Goal: Transaction & Acquisition: Download file/media

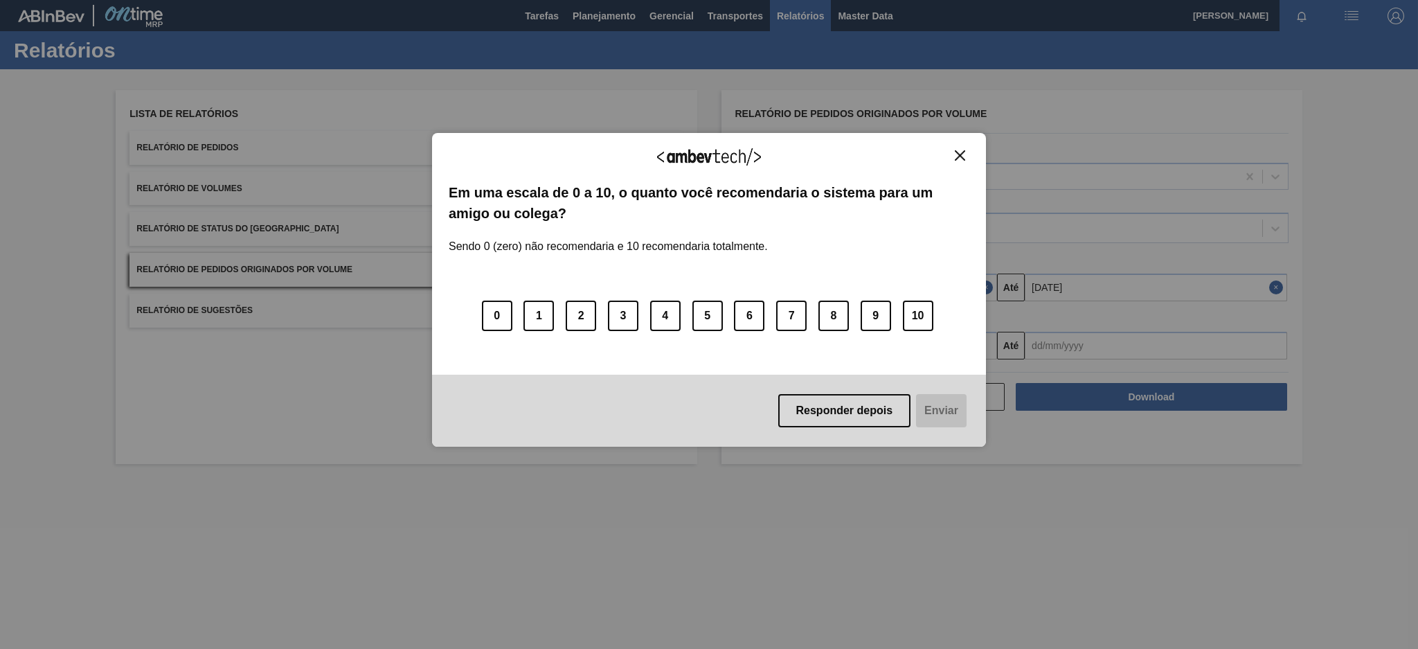
click at [961, 150] on img "Close" at bounding box center [960, 155] width 10 height 10
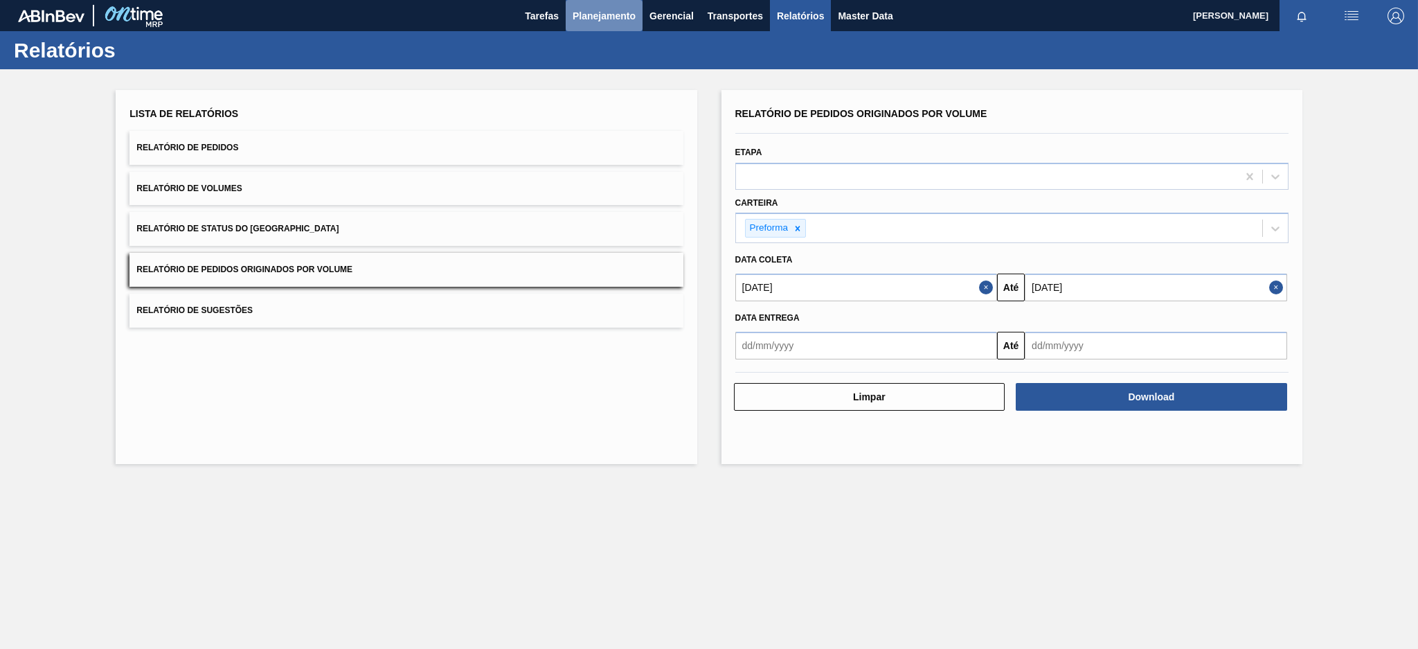
click at [580, 21] on span "Planejamento" at bounding box center [604, 16] width 63 height 17
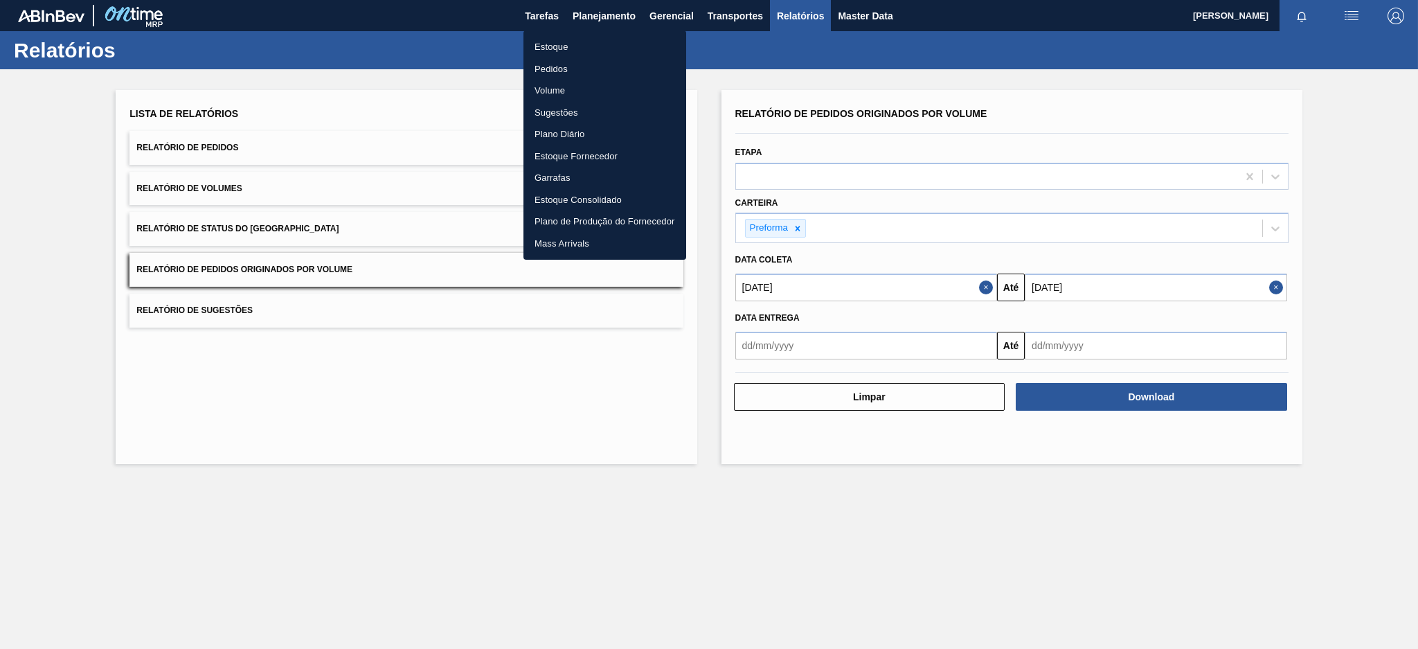
click at [566, 63] on li "Pedidos" at bounding box center [605, 69] width 163 height 22
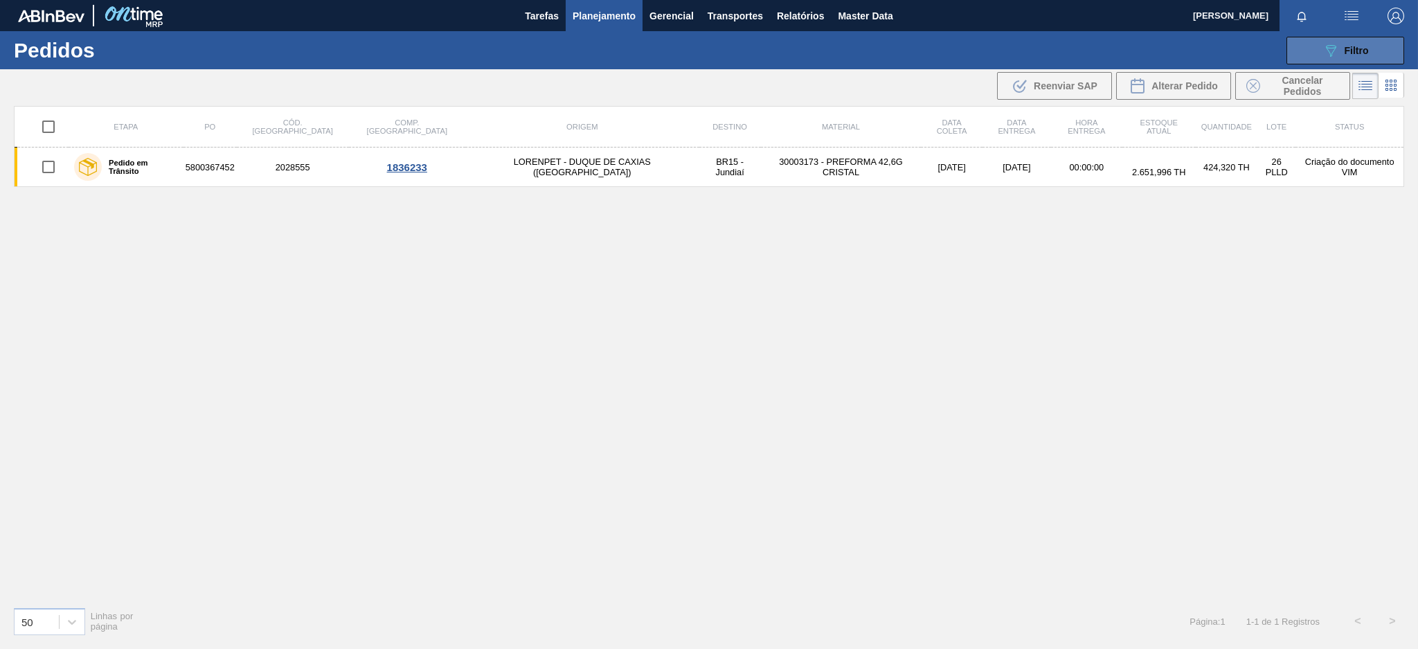
click at [1323, 56] on icon "089F7B8B-B2A5-4AFE-B5C0-19BA573D28AC" at bounding box center [1331, 50] width 17 height 17
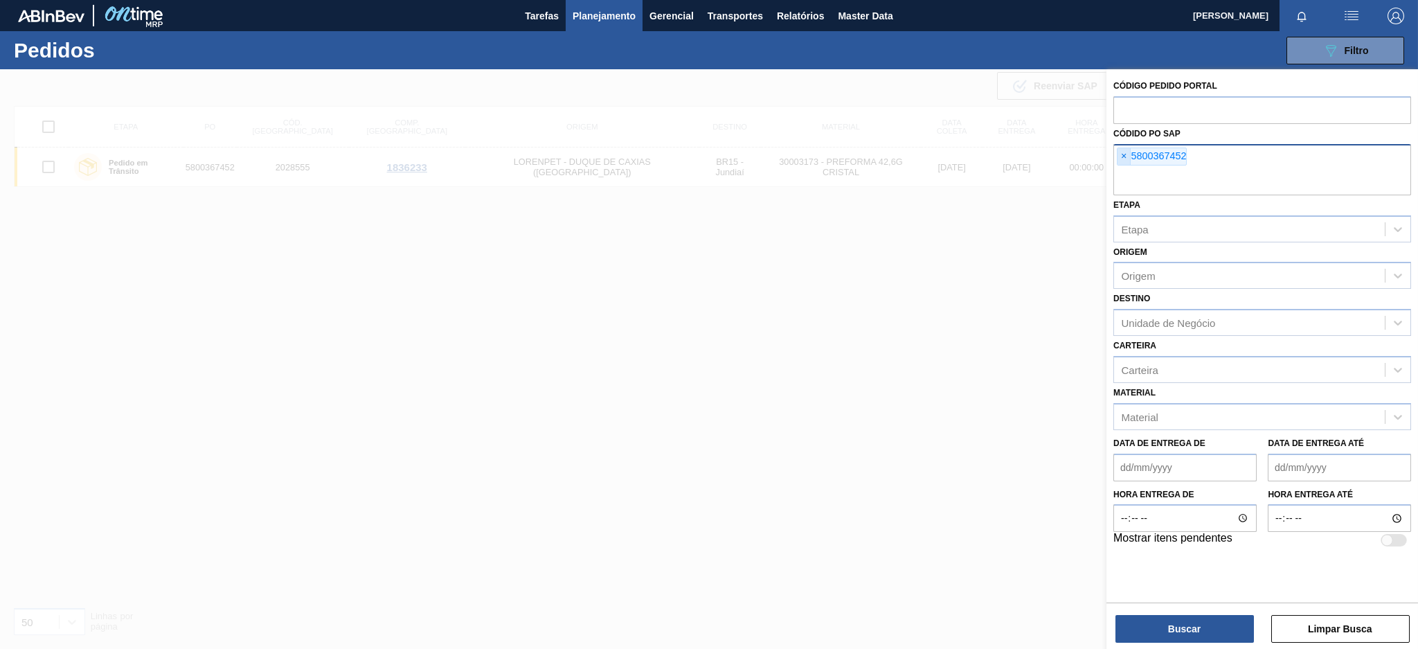
click at [1125, 153] on span "×" at bounding box center [1124, 156] width 13 height 17
paste input "text"
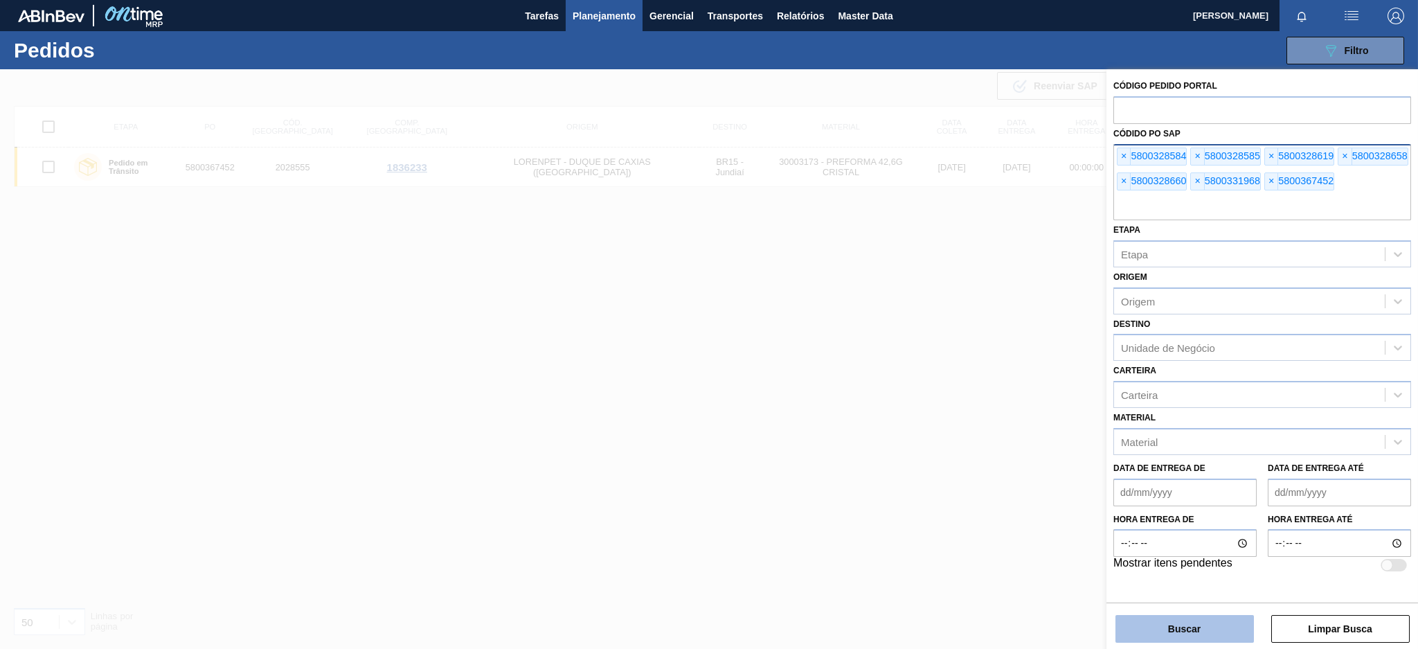
click at [1199, 621] on button "Buscar" at bounding box center [1185, 629] width 139 height 28
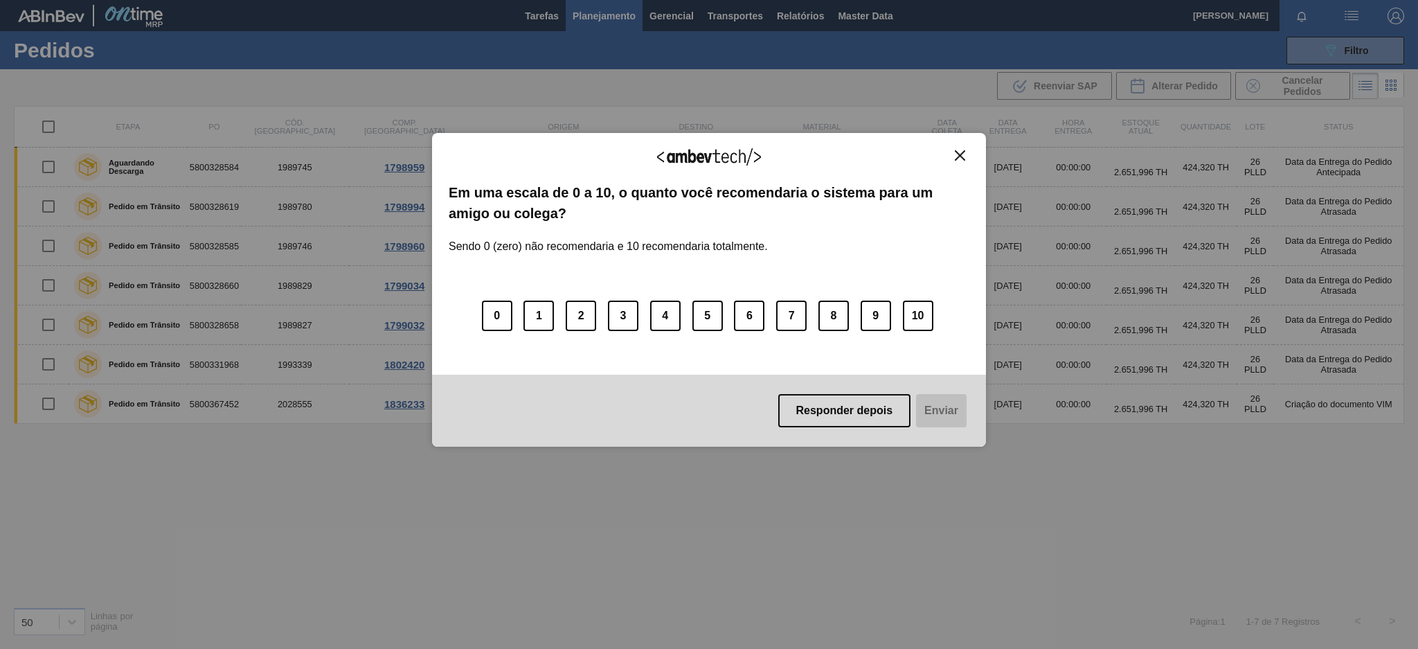
click at [963, 151] on img "Close" at bounding box center [960, 155] width 10 height 10
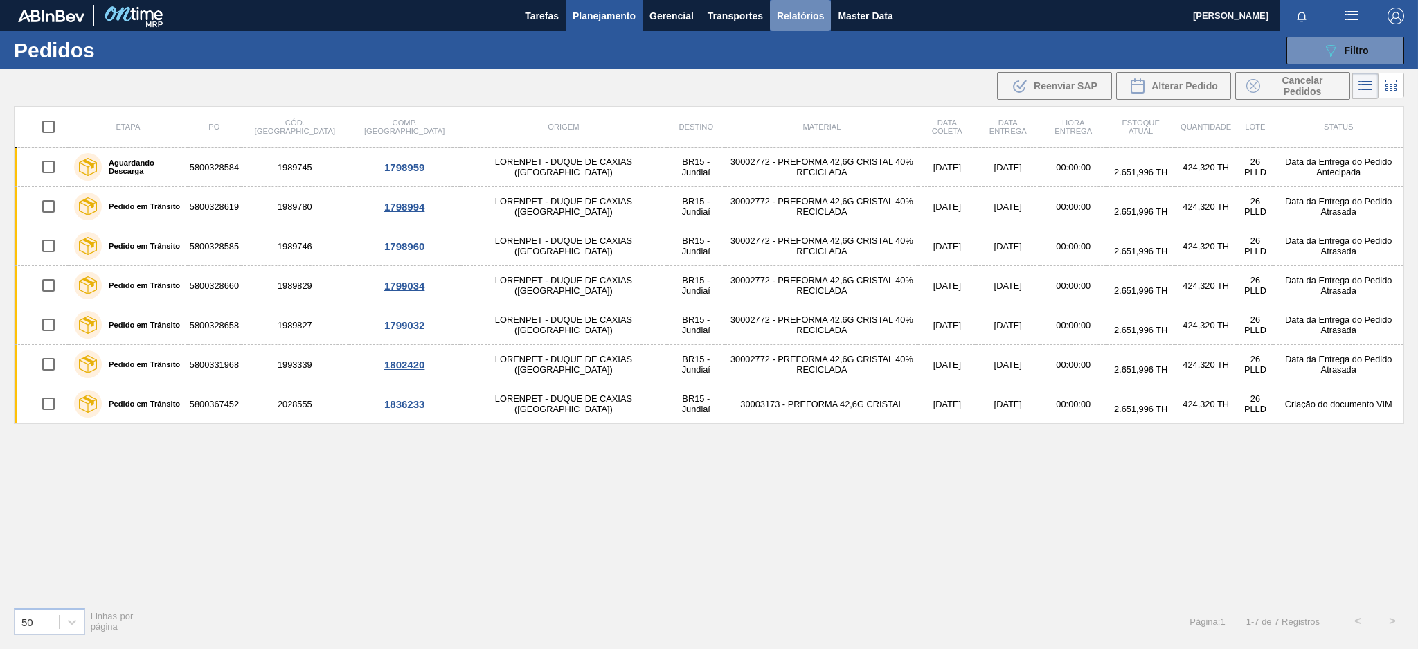
click at [798, 21] on span "Relatórios" at bounding box center [800, 16] width 47 height 17
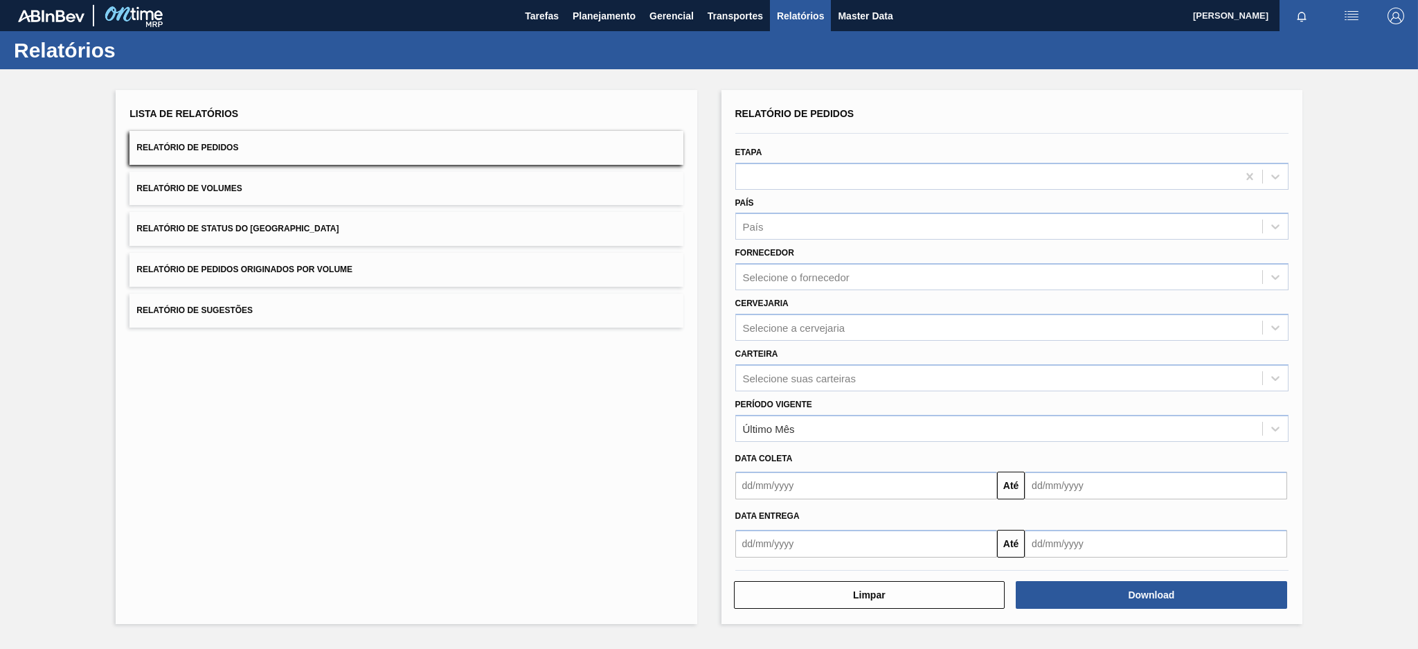
click at [512, 269] on button "Relatório de Pedidos Originados por Volume" at bounding box center [406, 270] width 553 height 34
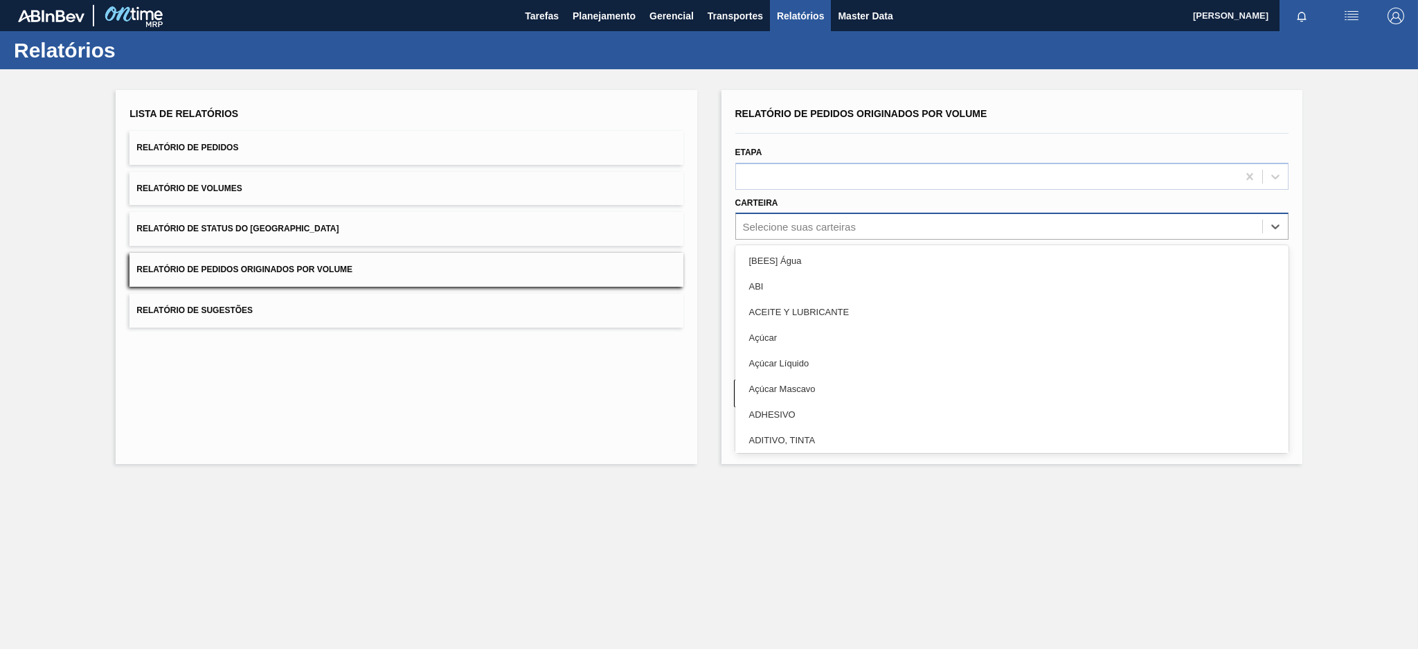
click at [849, 225] on div "Selecione suas carteiras" at bounding box center [799, 227] width 113 height 12
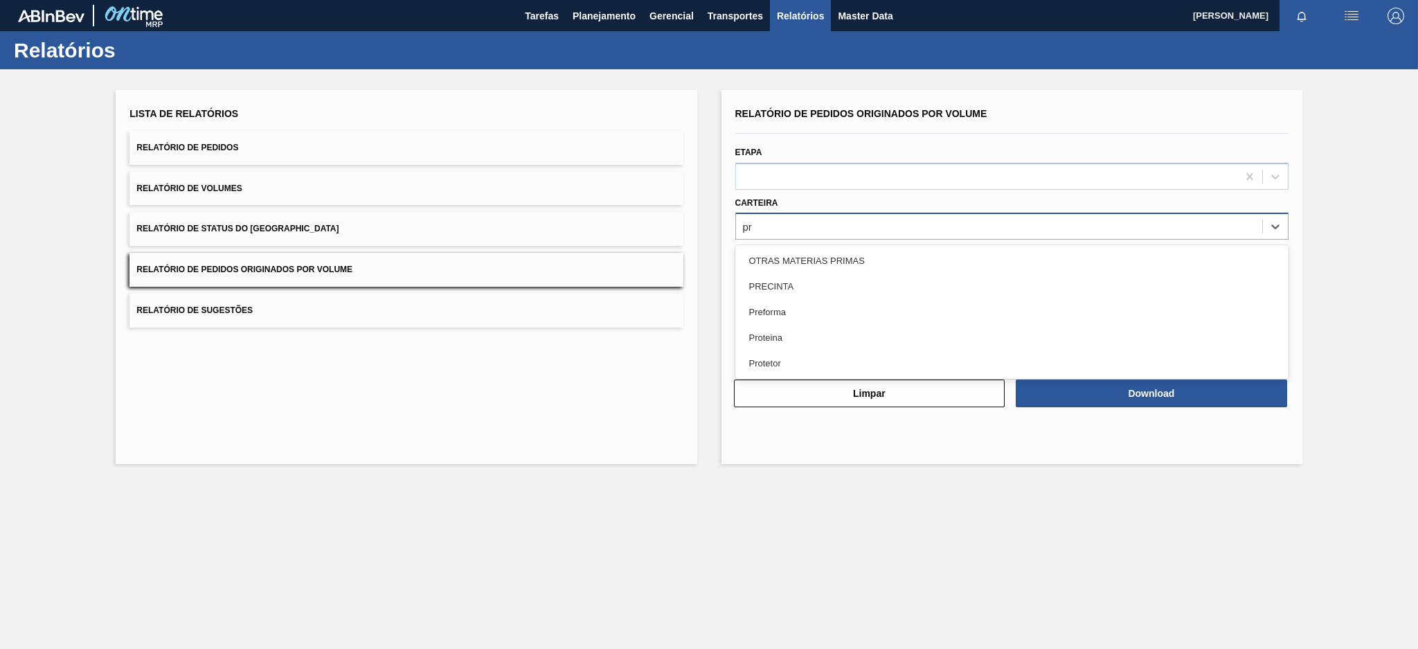
type input "pre"
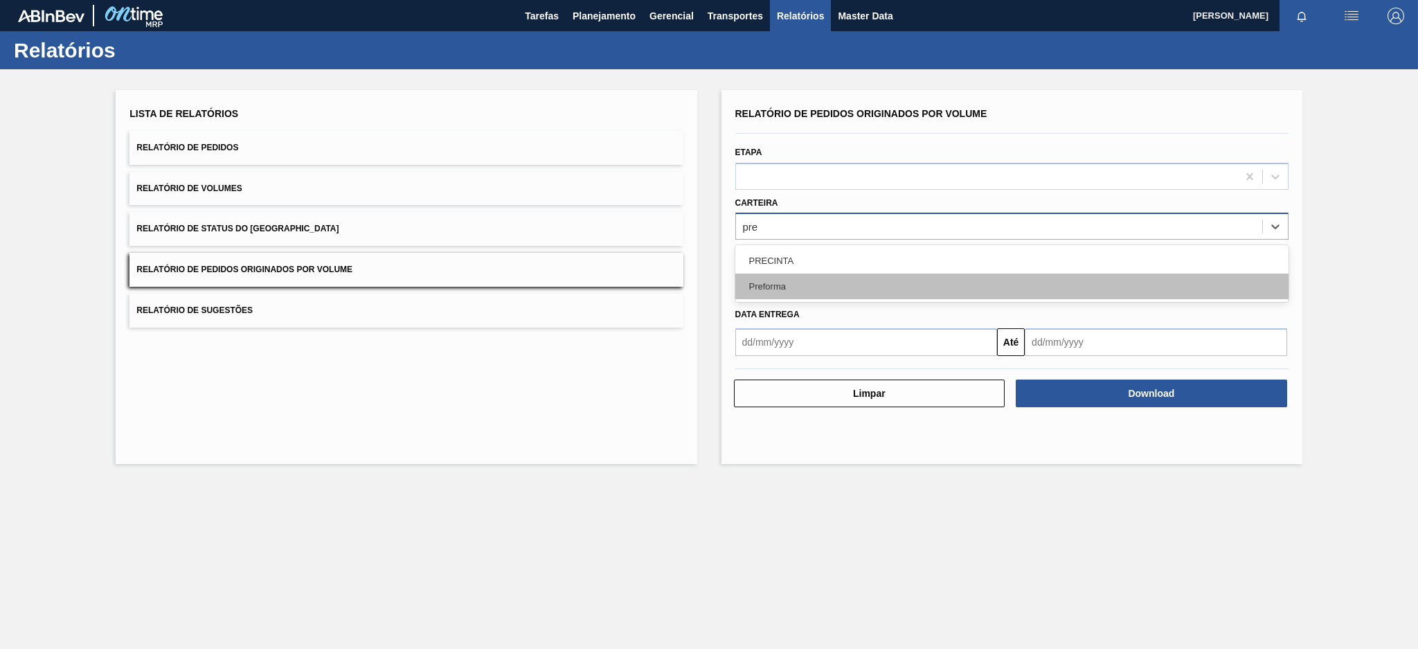
click at [811, 278] on div "Preforma" at bounding box center [1011, 287] width 553 height 26
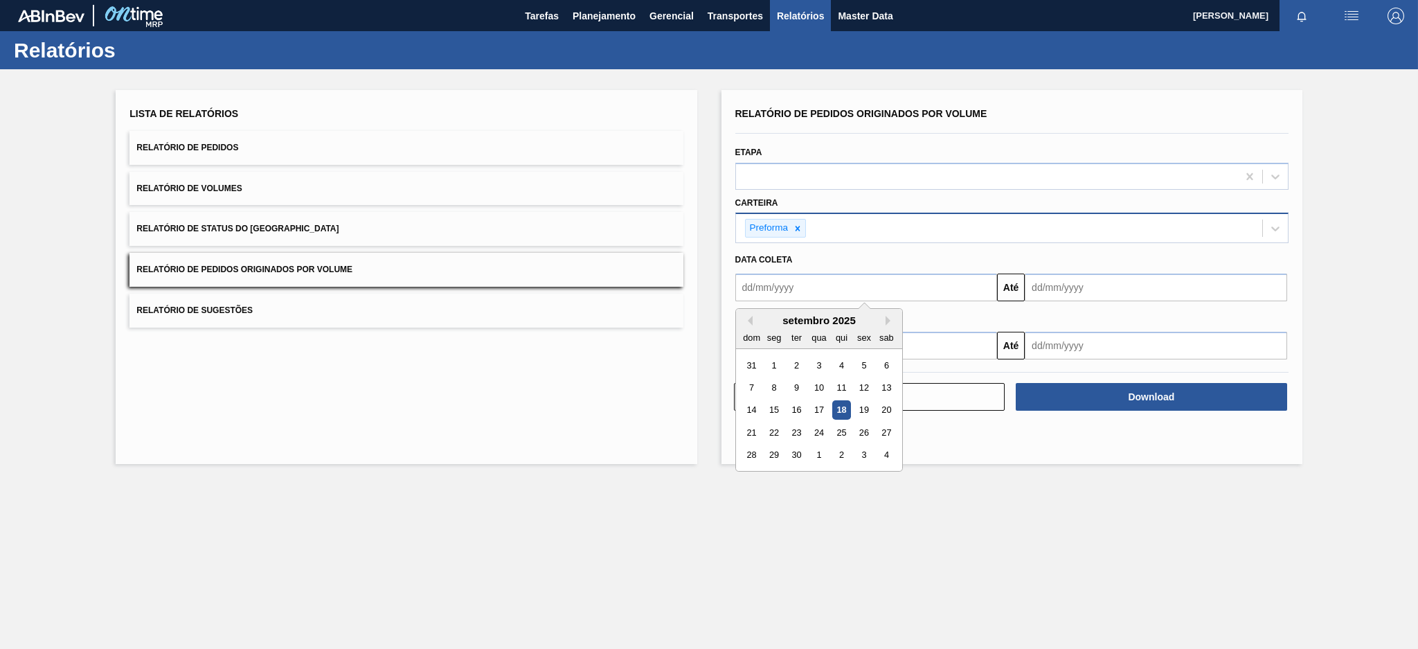
click at [811, 292] on input "text" at bounding box center [866, 288] width 262 height 28
click at [748, 318] on button "Previous Month" at bounding box center [748, 321] width 10 height 10
click at [756, 408] on div "10" at bounding box center [751, 410] width 19 height 19
type input "[DATE]"
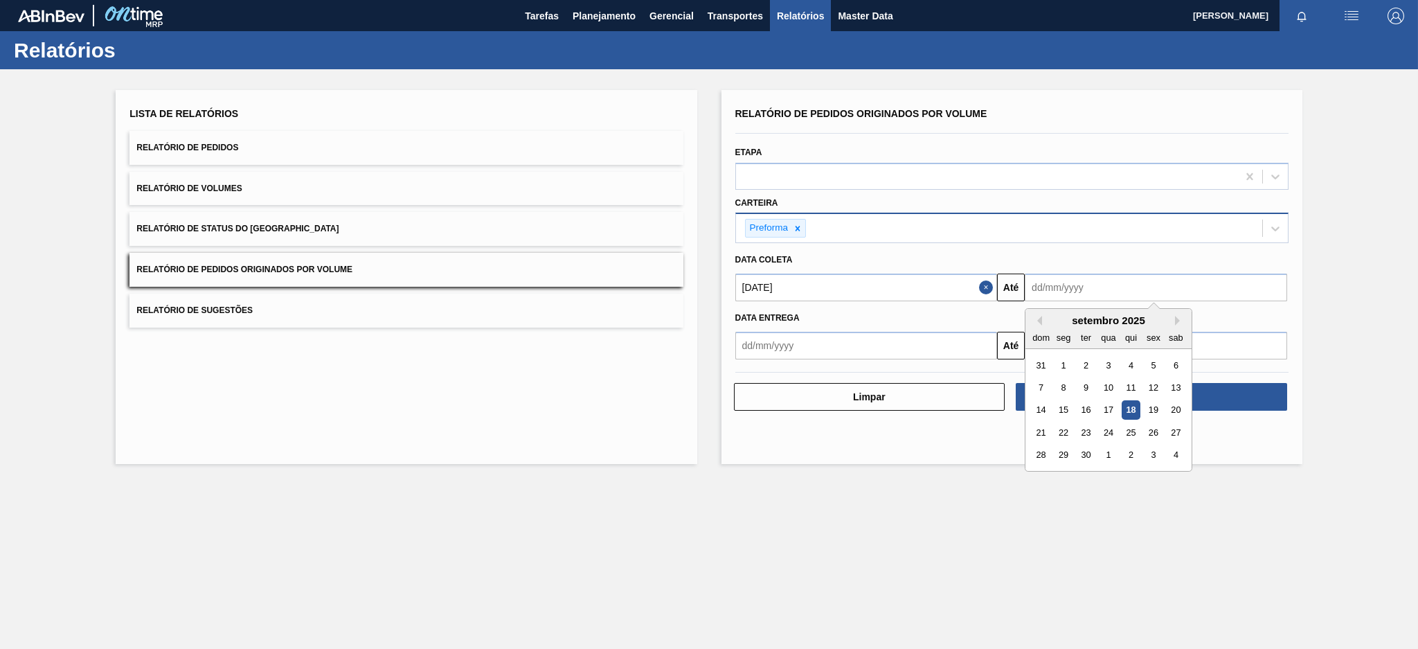
click at [1103, 280] on input "text" at bounding box center [1156, 288] width 262 height 28
click at [1129, 411] on div "18" at bounding box center [1131, 410] width 19 height 19
type input "[DATE]"
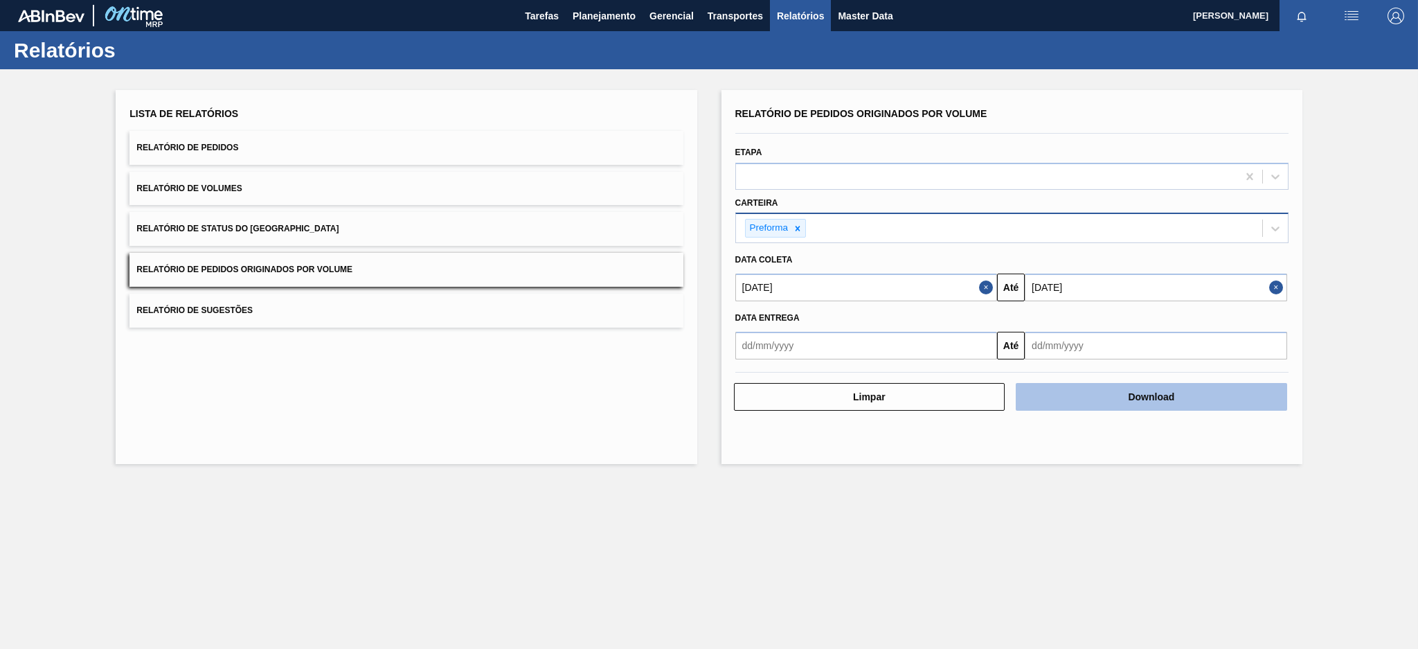
click at [1126, 398] on button "Download" at bounding box center [1151, 397] width 271 height 28
click at [1172, 398] on button "Download" at bounding box center [1151, 397] width 271 height 28
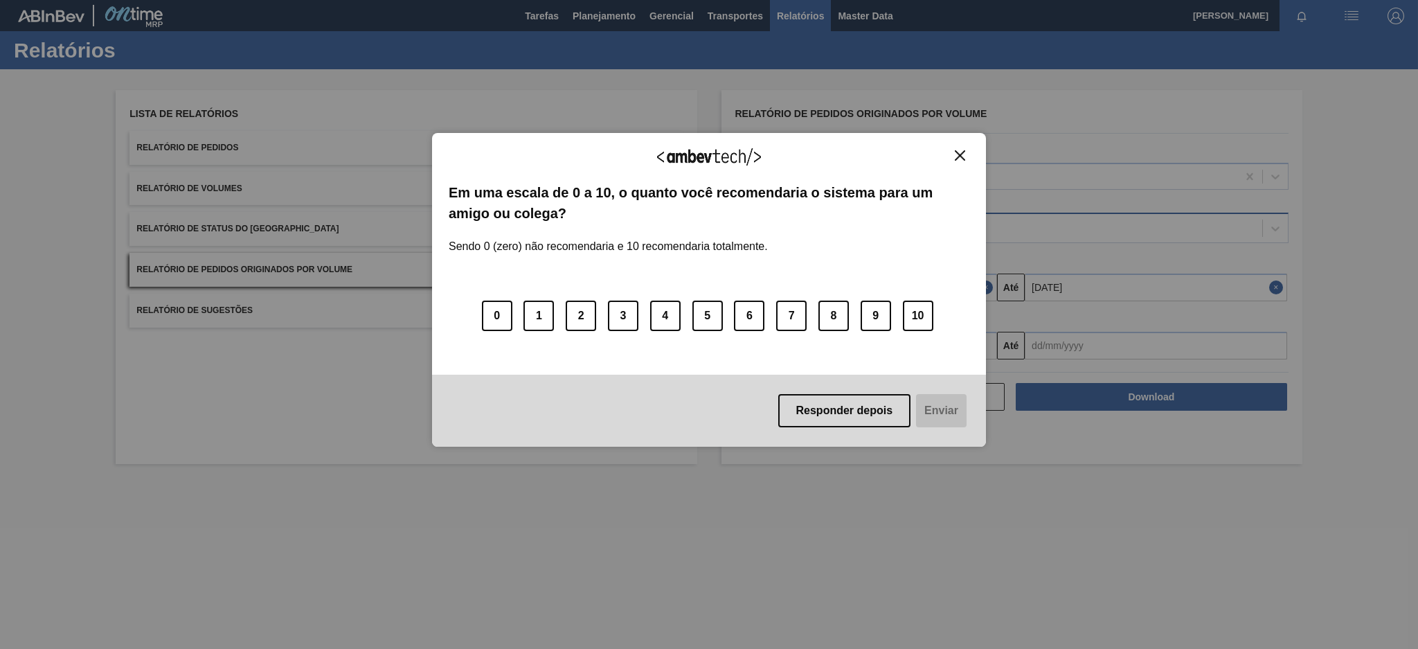
click at [961, 152] on img "Close" at bounding box center [960, 155] width 10 height 10
click at [862, 419] on button "Responder depois" at bounding box center [844, 410] width 133 height 33
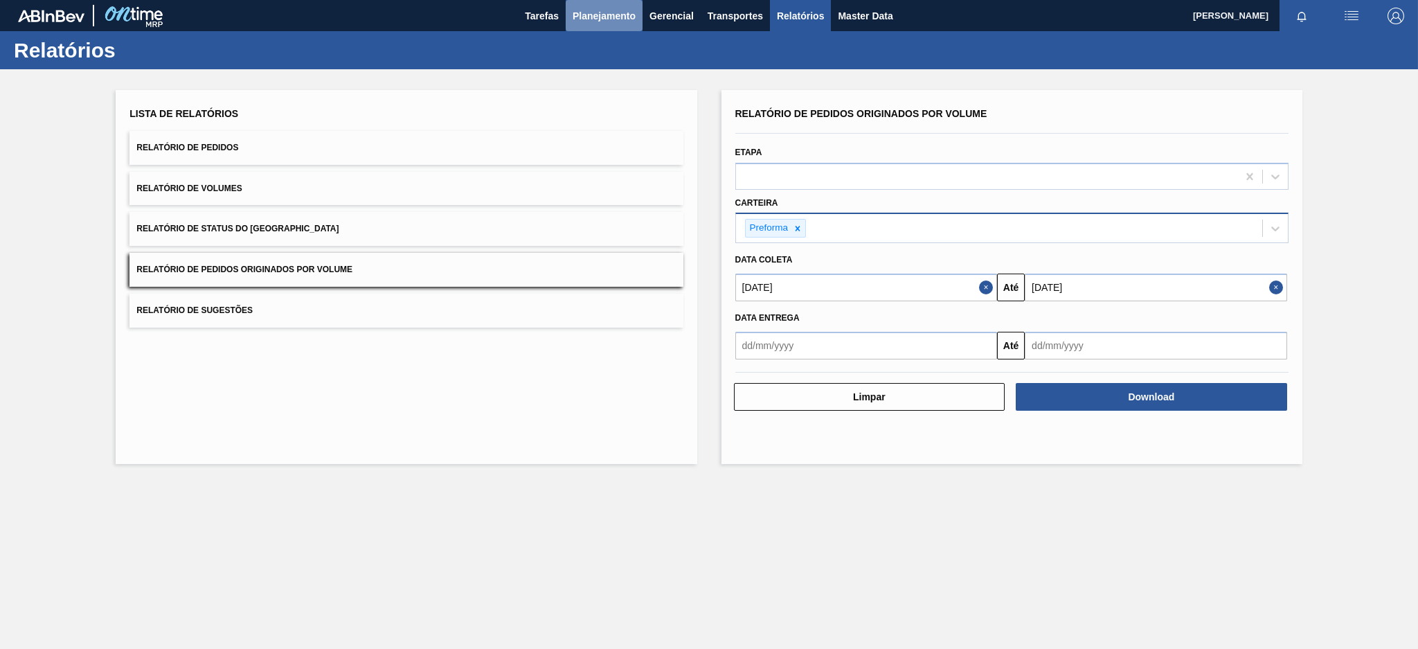
click at [584, 9] on span "Planejamento" at bounding box center [604, 16] width 63 height 17
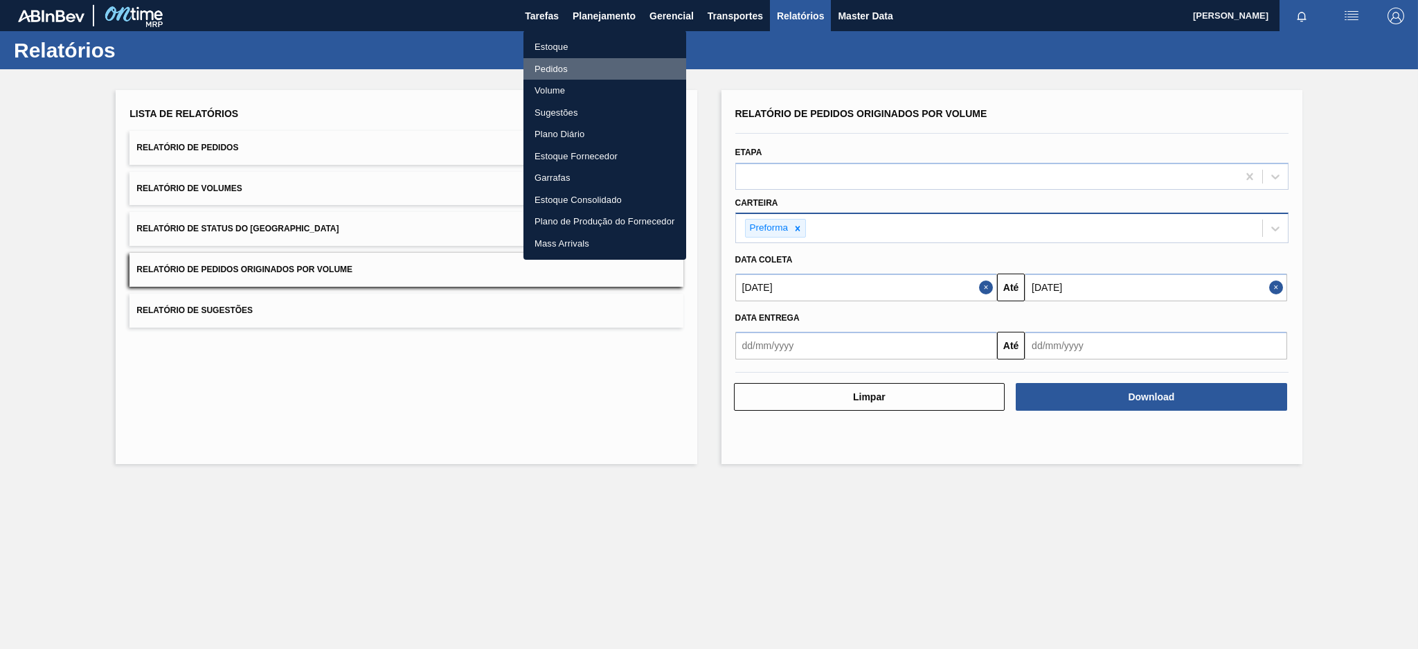
click at [578, 71] on li "Pedidos" at bounding box center [605, 69] width 163 height 22
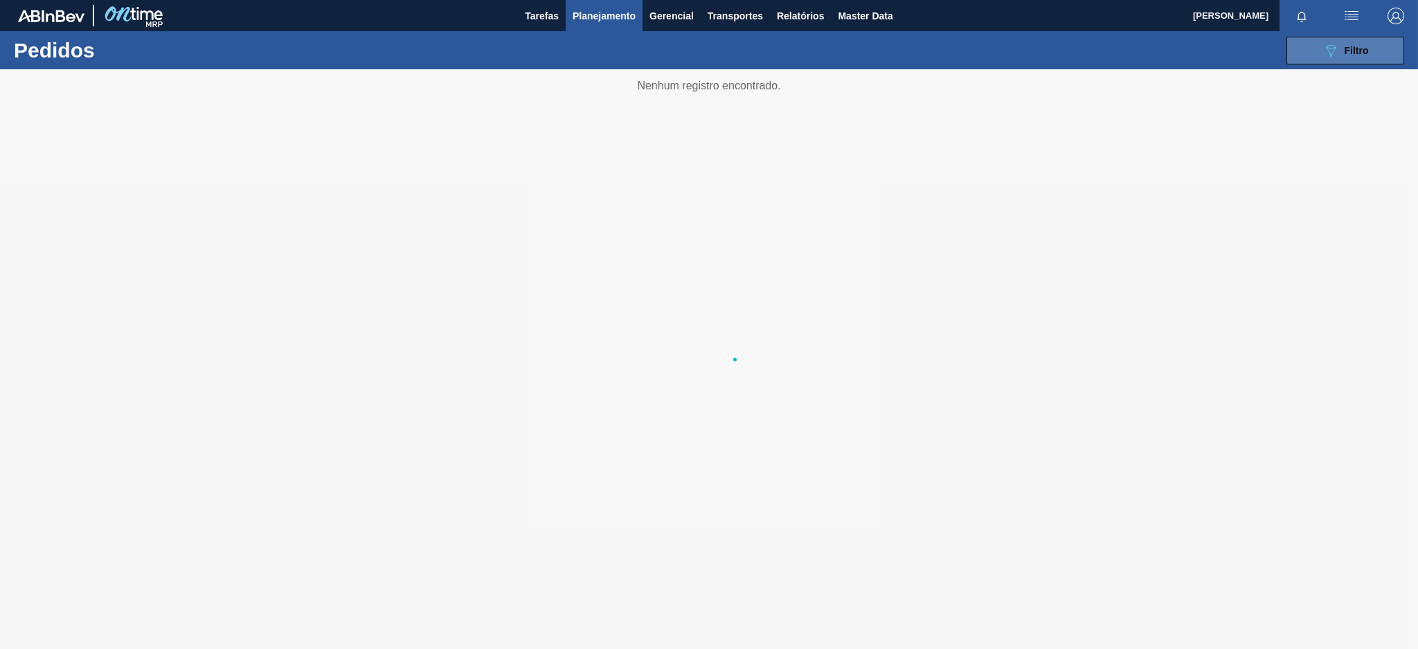
click at [1324, 51] on icon "089F7B8B-B2A5-4AFE-B5C0-19BA573D28AC" at bounding box center [1331, 50] width 17 height 17
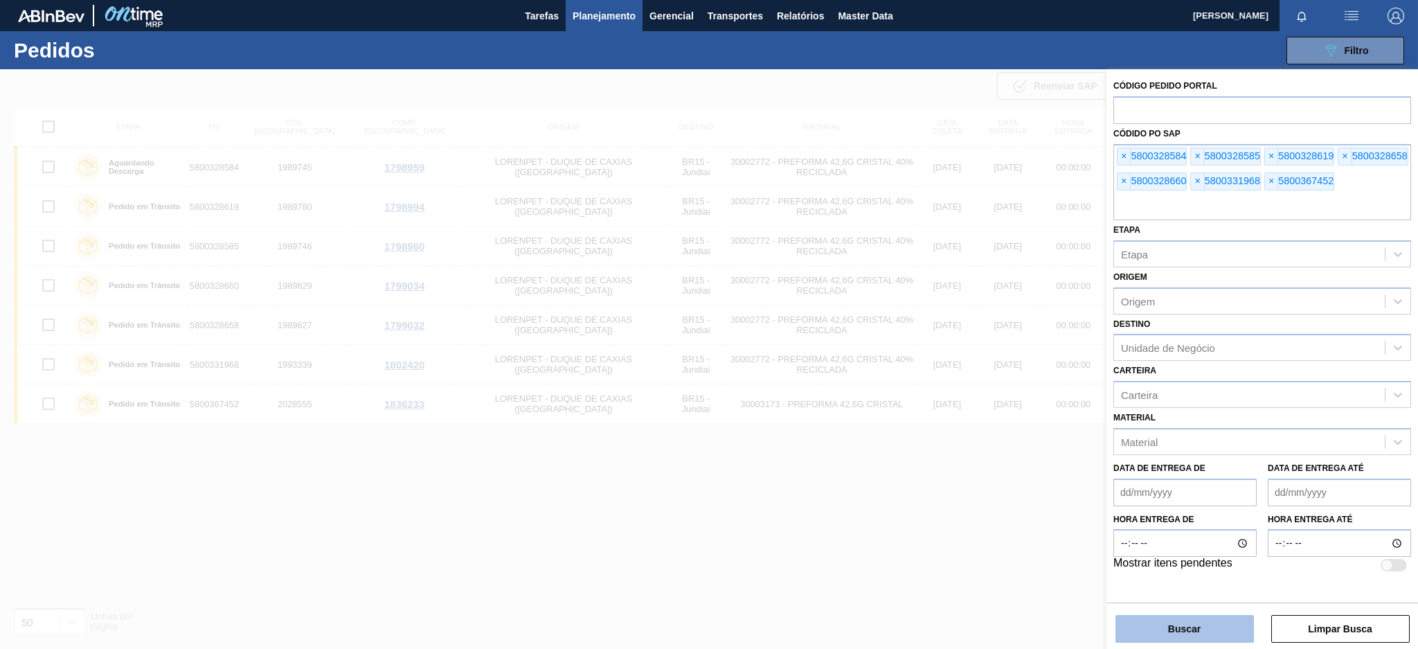
click at [1208, 626] on button "Buscar" at bounding box center [1185, 629] width 139 height 28
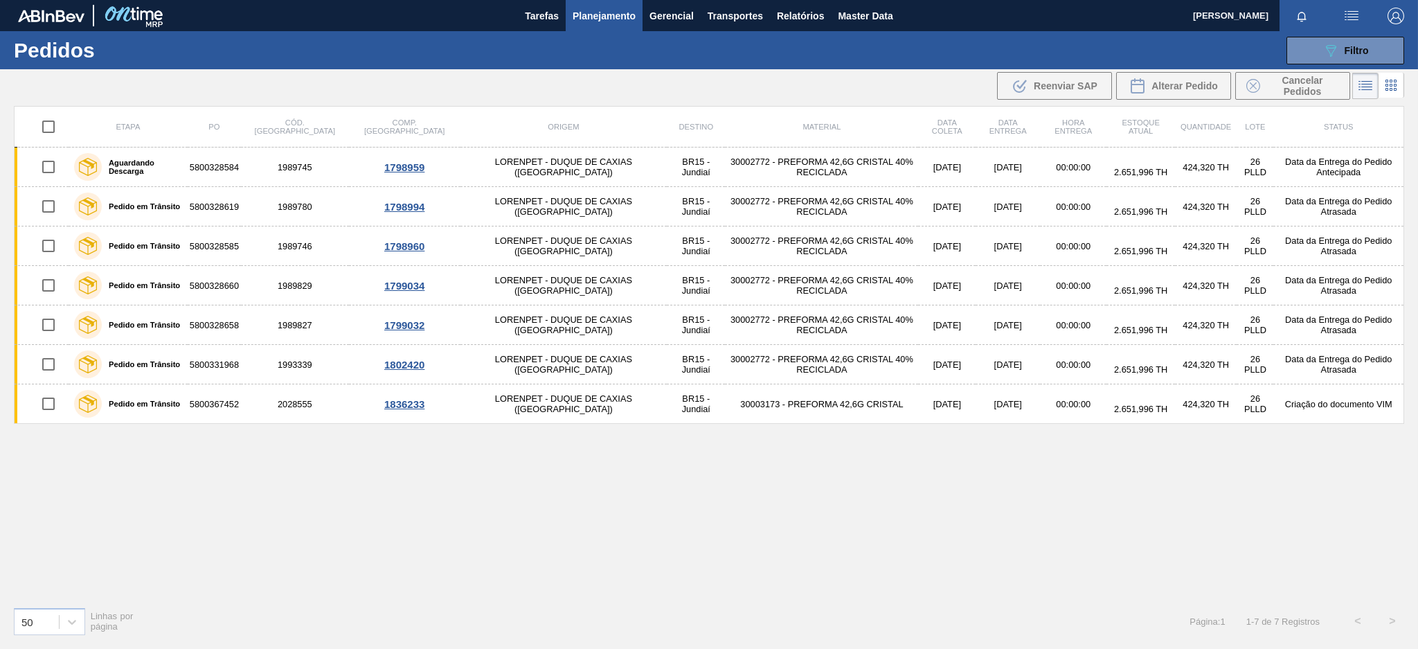
click at [733, 481] on div "Etapa PO Cód. Pedido Comp. Carga Origem Destino Material Data coleta Data entre…" at bounding box center [709, 351] width 1391 height 490
click at [17, 114] on th at bounding box center [42, 127] width 55 height 41
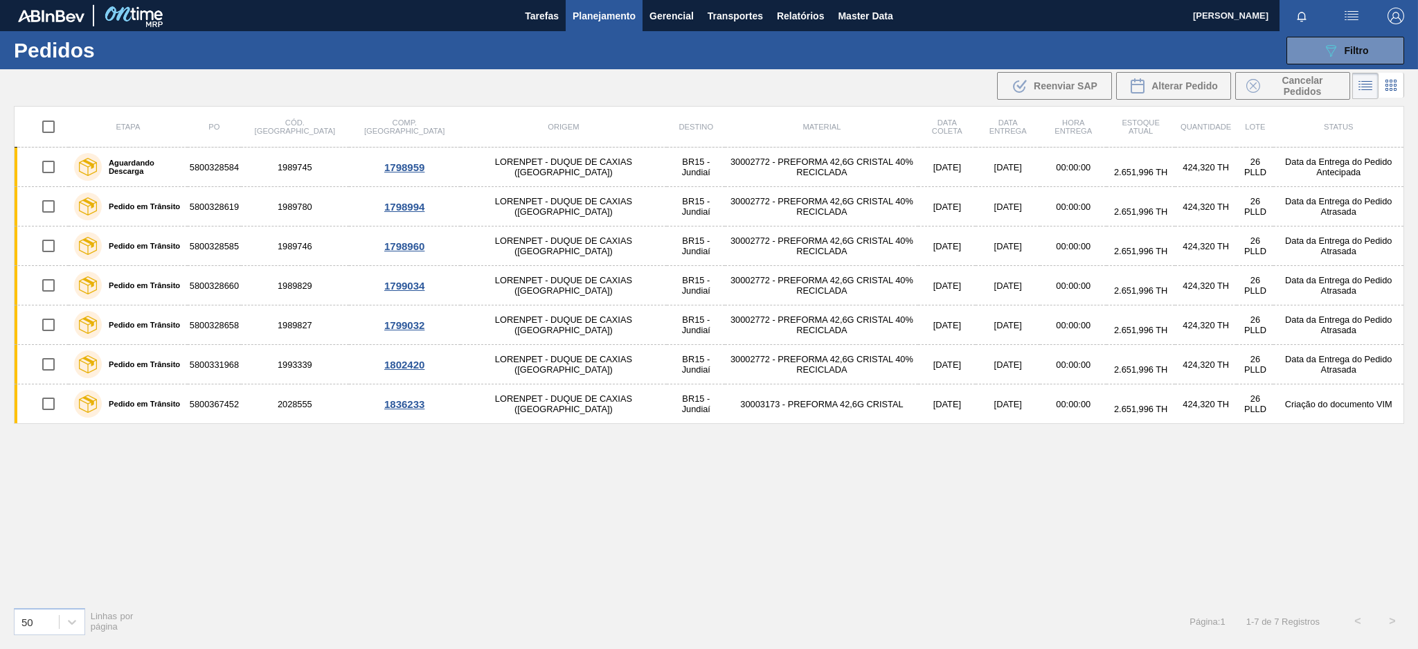
click at [63, 94] on div ".b{fill:var(--color-action-default)} Reenviar SAP Alterar Pedido Cancelar Pedid…" at bounding box center [709, 85] width 1418 height 33
